Goal: Information Seeking & Learning: Understand process/instructions

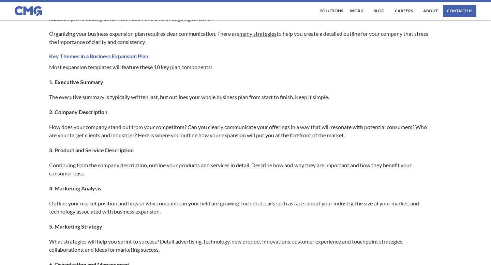
scroll to position [276, 0]
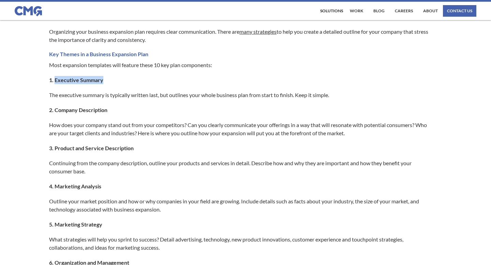
drag, startPoint x: 56, startPoint y: 81, endPoint x: 102, endPoint y: 79, distance: 46.8
click at [102, 79] on strong "1. Executive Summary" at bounding box center [76, 80] width 54 height 6
copy strong "Executive Summary"
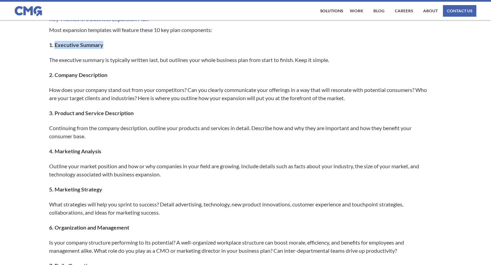
scroll to position [312, 0]
drag, startPoint x: 54, startPoint y: 75, endPoint x: 111, endPoint y: 76, distance: 56.3
click at [111, 76] on p "2. Company Description" at bounding box center [242, 75] width 386 height 8
copy strong "Company Description"
drag, startPoint x: 55, startPoint y: 113, endPoint x: 118, endPoint y: 120, distance: 63.2
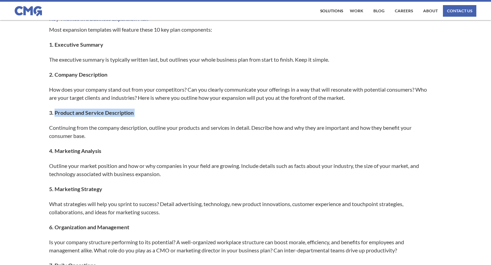
click at [118, 120] on div "Successful businesses need forward-thinking solutions to ensure measurable grow…" at bounding box center [245, 257] width 393 height 825
copy strong "Product and Service Description"
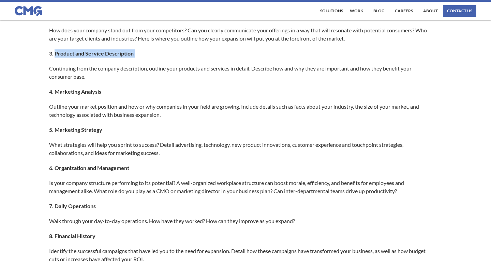
scroll to position [374, 0]
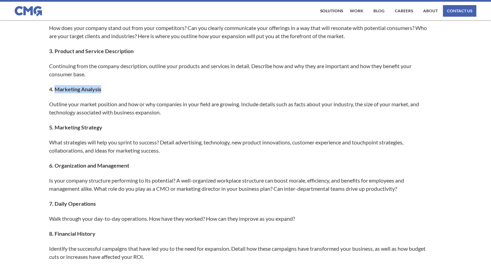
drag, startPoint x: 56, startPoint y: 90, endPoint x: 101, endPoint y: 92, distance: 44.7
click at [101, 92] on strong "4. Marketing Analysis" at bounding box center [75, 89] width 52 height 6
copy strong "Marketing Analysis"
drag, startPoint x: 56, startPoint y: 167, endPoint x: 131, endPoint y: 163, distance: 75.5
click at [131, 163] on p "6. Organization and Management" at bounding box center [242, 166] width 386 height 8
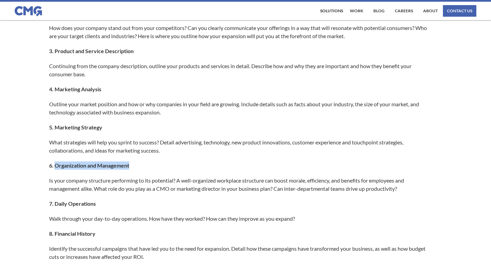
copy strong "Organization and Management"
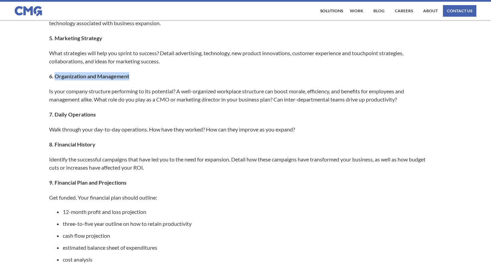
scroll to position [475, 0]
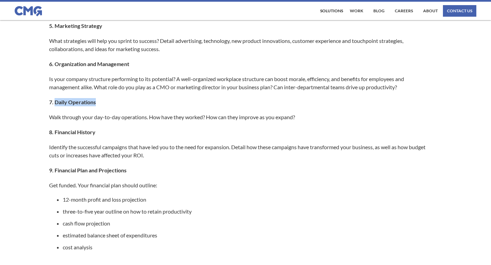
drag, startPoint x: 55, startPoint y: 101, endPoint x: 97, endPoint y: 101, distance: 42.0
click at [97, 101] on p "7. Daily Operations" at bounding box center [242, 102] width 386 height 8
copy strong "Daily Operations"
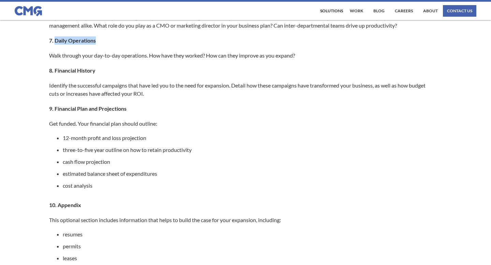
scroll to position [542, 0]
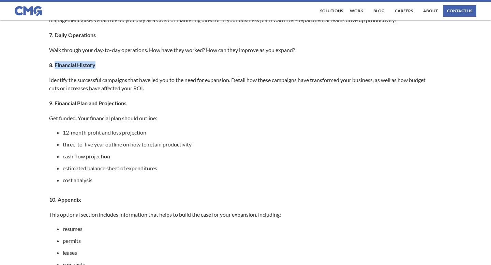
drag, startPoint x: 55, startPoint y: 65, endPoint x: 102, endPoint y: 66, distance: 46.7
click at [102, 66] on p "8. Financial History" at bounding box center [242, 65] width 386 height 8
copy strong "Financial History"
drag, startPoint x: 55, startPoint y: 103, endPoint x: 129, endPoint y: 103, distance: 73.7
click at [129, 103] on p "9. Financial Plan and Projections" at bounding box center [242, 103] width 386 height 8
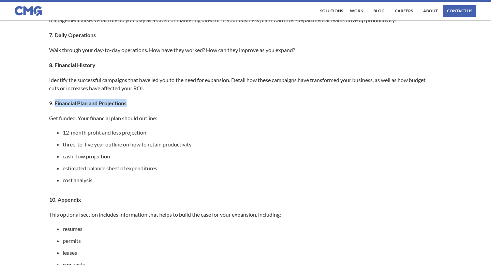
copy strong "Financial Plan and Projections"
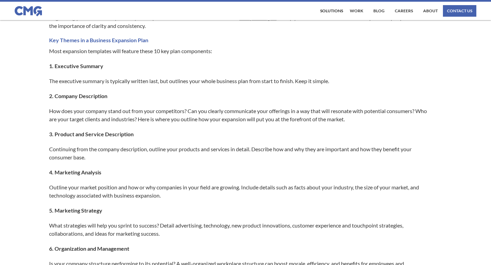
scroll to position [292, 0]
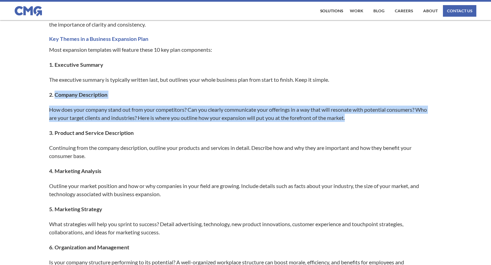
drag, startPoint x: 56, startPoint y: 93, endPoint x: 351, endPoint y: 123, distance: 295.9
copy div "Company Description How does your company stand out from your competitors? Can …"
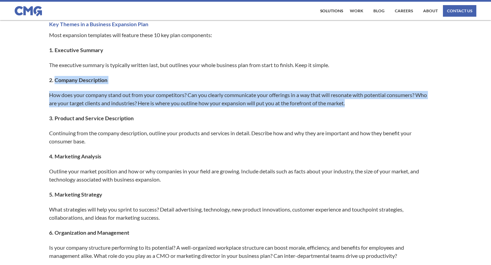
scroll to position [304, 0]
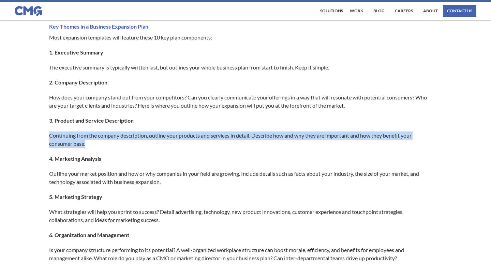
drag, startPoint x: 50, startPoint y: 134, endPoint x: 93, endPoint y: 143, distance: 44.6
click at [93, 143] on p "Continuing from the company description, outline your products and services in …" at bounding box center [242, 140] width 386 height 16
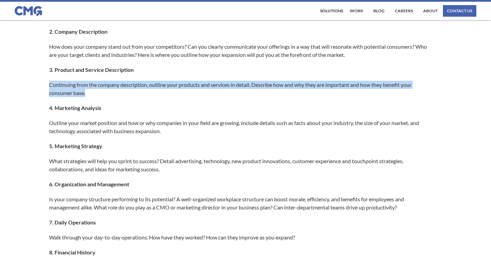
scroll to position [360, 0]
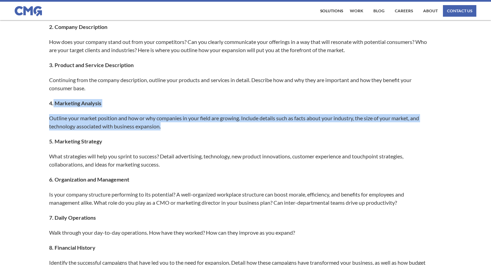
drag, startPoint x: 54, startPoint y: 102, endPoint x: 170, endPoint y: 127, distance: 118.6
click at [170, 127] on div "Successful businesses need forward-thinking solutions to ensure measurable grow…" at bounding box center [245, 209] width 393 height 825
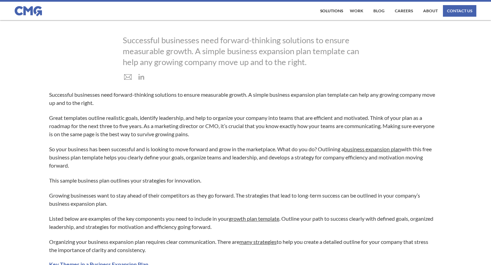
scroll to position [66, 0]
